Goal: Check status: Check status

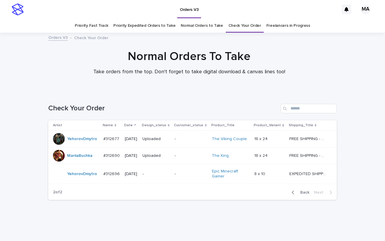
scroll to position [9, 0]
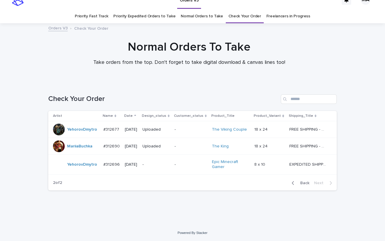
click at [319, 55] on div "Normal Orders To Take Take orders from the top. Don't forget to take digital do…" at bounding box center [189, 53] width 295 height 26
click at [336, 50] on div "Normal Orders To Take Take orders from the top. Don't forget to take digital do…" at bounding box center [189, 53] width 295 height 26
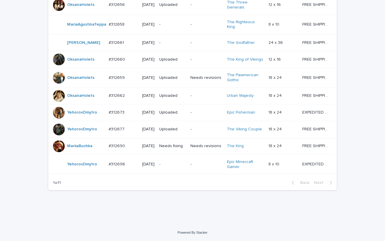
scroll to position [543, 0]
drag, startPoint x: 103, startPoint y: 212, endPoint x: 105, endPoint y: 209, distance: 3.0
click at [207, 170] on td "-" at bounding box center [206, 165] width 36 height 20
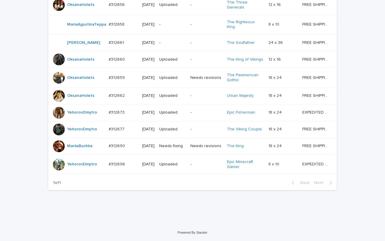
scroll to position [543, 0]
click at [205, 151] on td "Needs revisions" at bounding box center [206, 146] width 36 height 17
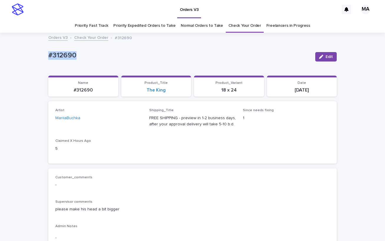
drag, startPoint x: 83, startPoint y: 57, endPoint x: 1, endPoint y: 45, distance: 82.7
copy p "#312690"
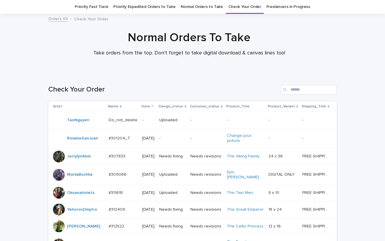
scroll to position [122, 0]
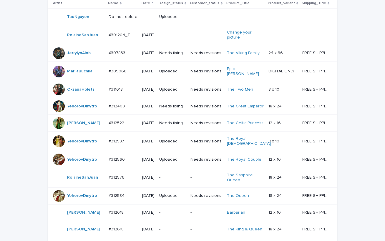
click at [204, 98] on td "Needs revisions" at bounding box center [206, 89] width 36 height 17
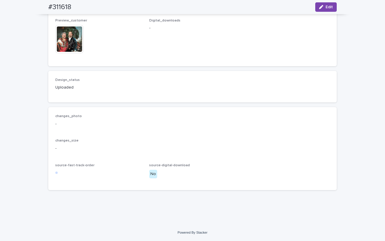
scroll to position [554, 0]
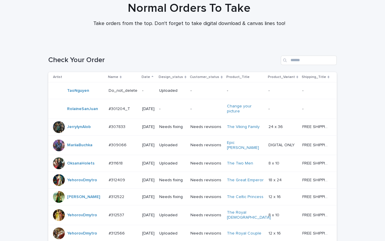
scroll to position [225, 0]
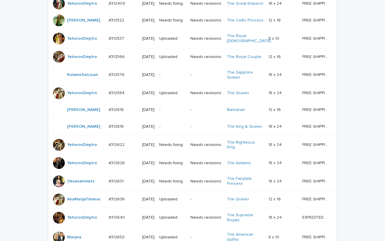
click at [206, 49] on td "Needs revisions" at bounding box center [206, 39] width 36 height 20
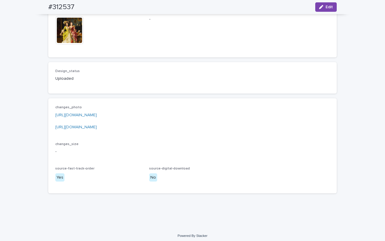
scroll to position [445, 0]
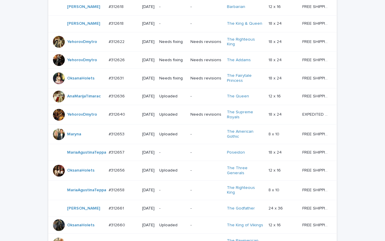
scroll to position [225, 0]
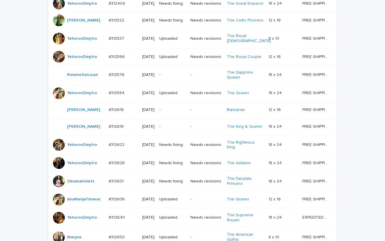
click at [210, 65] on td "Needs revisions" at bounding box center [206, 56] width 36 height 17
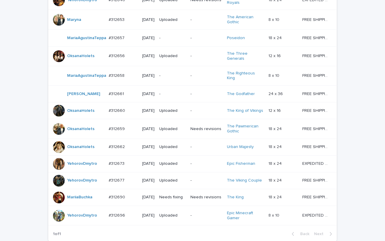
scroll to position [534, 0]
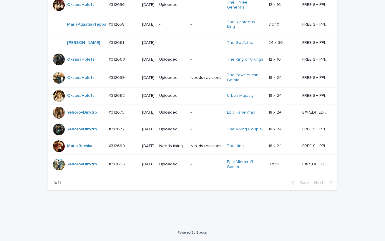
click at [201, 83] on td "Needs revisions" at bounding box center [206, 78] width 36 height 20
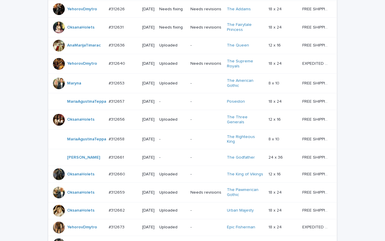
scroll to position [328, 0]
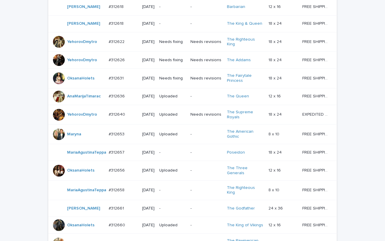
click at [207, 125] on td "Needs revisions" at bounding box center [206, 115] width 36 height 20
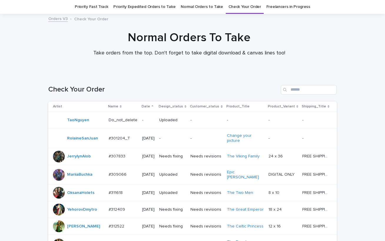
scroll to position [122, 0]
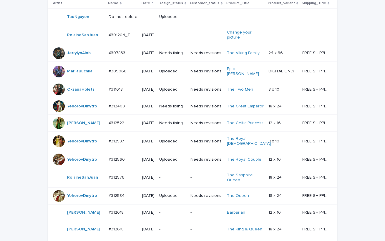
click at [202, 132] on td "Needs revisions" at bounding box center [206, 123] width 36 height 17
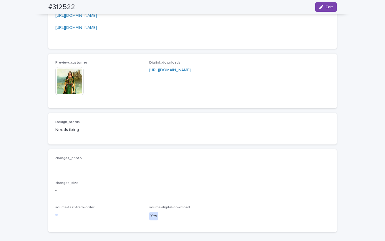
scroll to position [613, 0]
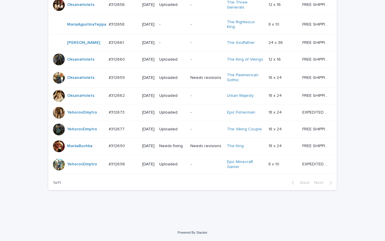
scroll to position [543, 0]
click at [199, 127] on p "-" at bounding box center [207, 129] width 32 height 5
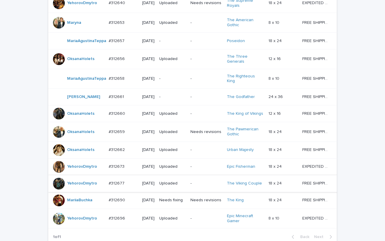
scroll to position [337, 0]
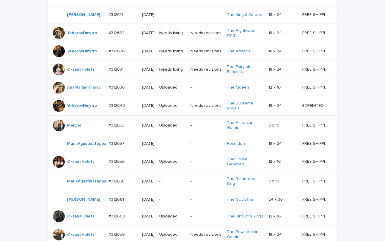
click at [200, 60] on td "Needs revisions" at bounding box center [206, 51] width 36 height 17
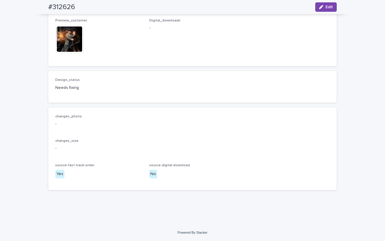
scroll to position [36, 0]
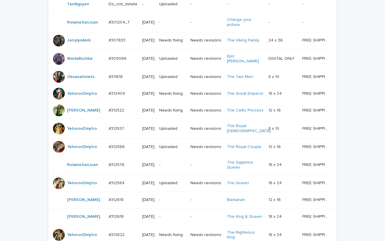
scroll to position [328, 0]
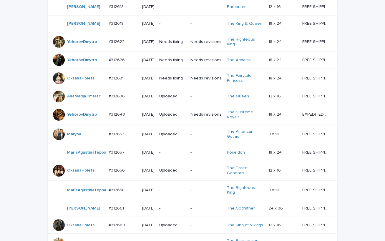
click at [202, 88] on td "Needs revisions" at bounding box center [206, 79] width 36 height 20
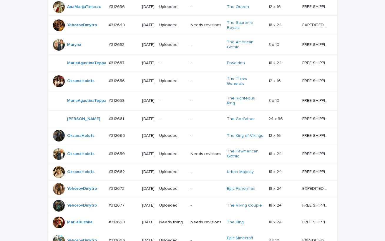
scroll to position [543, 0]
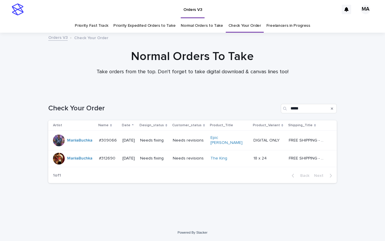
click at [203, 146] on td "Needs revisions" at bounding box center [190, 141] width 38 height 20
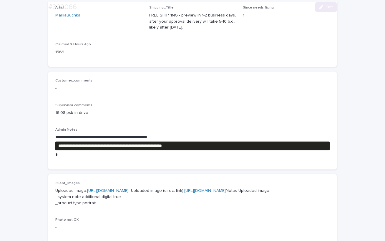
scroll to position [103, 0]
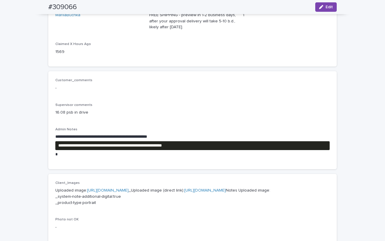
click at [15, 23] on div "**********" at bounding box center [192, 220] width 385 height 581
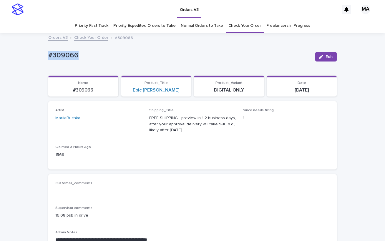
drag, startPoint x: 109, startPoint y: 54, endPoint x: 12, endPoint y: 58, distance: 97.0
copy p "#309066"
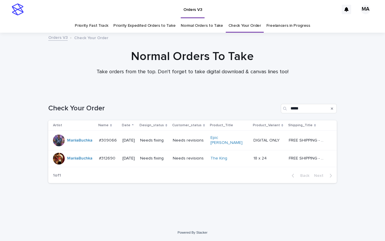
click at [195, 163] on td "Needs revisions" at bounding box center [190, 158] width 38 height 17
click at [303, 210] on div "Loading... Saving… Loading... Saving… Check Your Order ***** Artist Name Date D…" at bounding box center [192, 158] width 385 height 132
